Goal: Find specific page/section

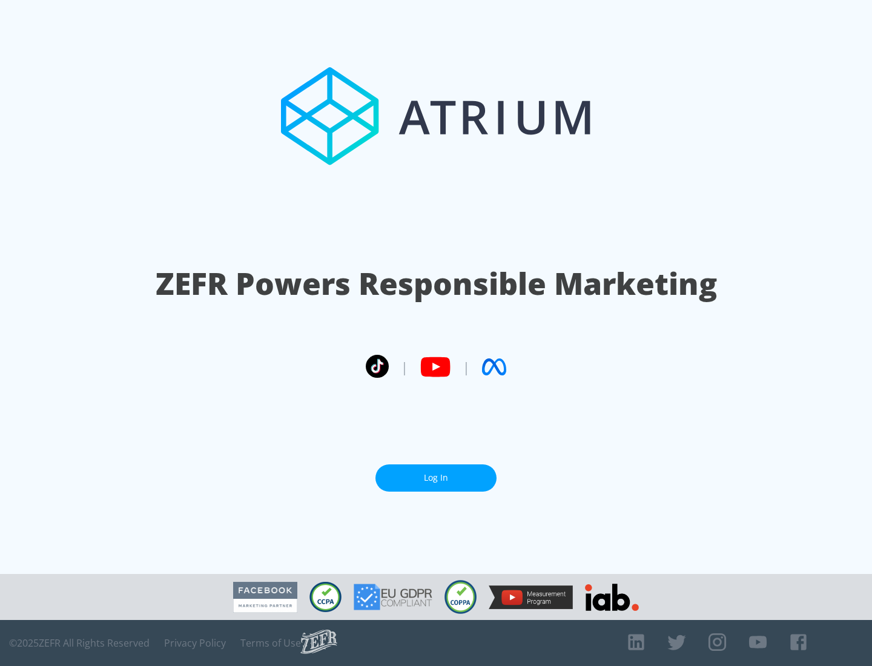
click at [436, 478] on link "Log In" at bounding box center [435, 477] width 121 height 27
